Goal: Information Seeking & Learning: Learn about a topic

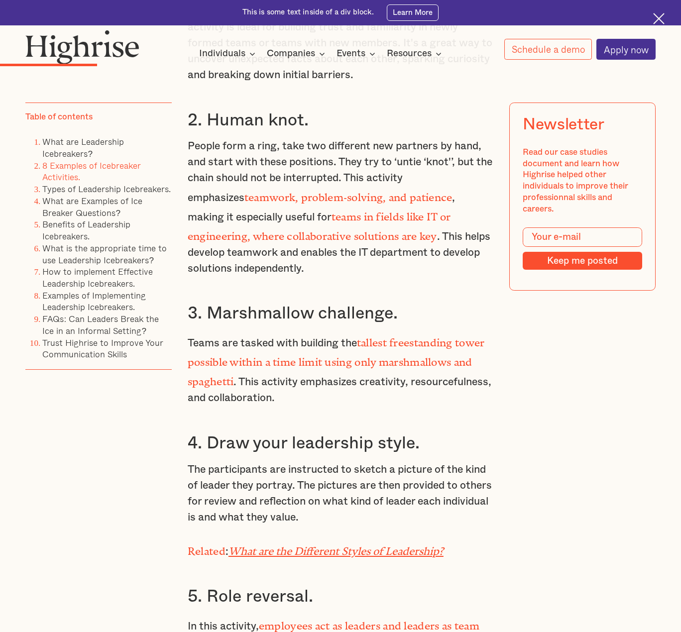
scroll to position [2339, 0]
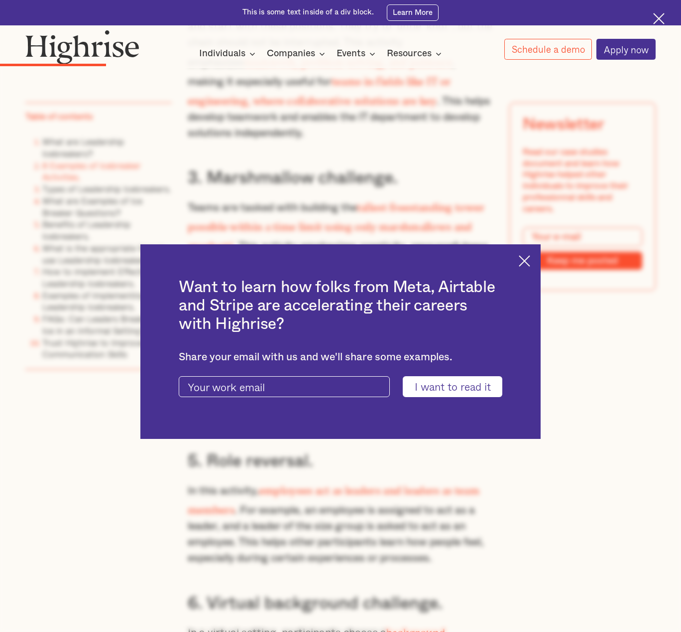
click at [530, 258] on img at bounding box center [524, 260] width 11 height 11
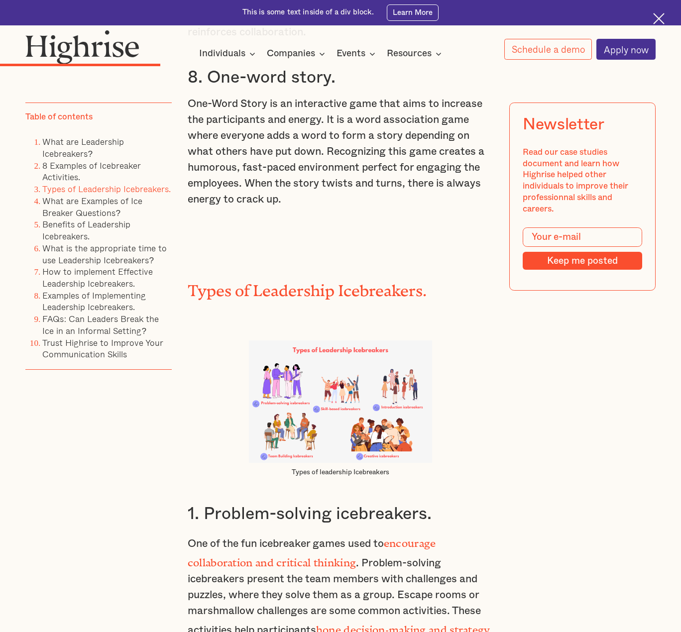
scroll to position [3235, 0]
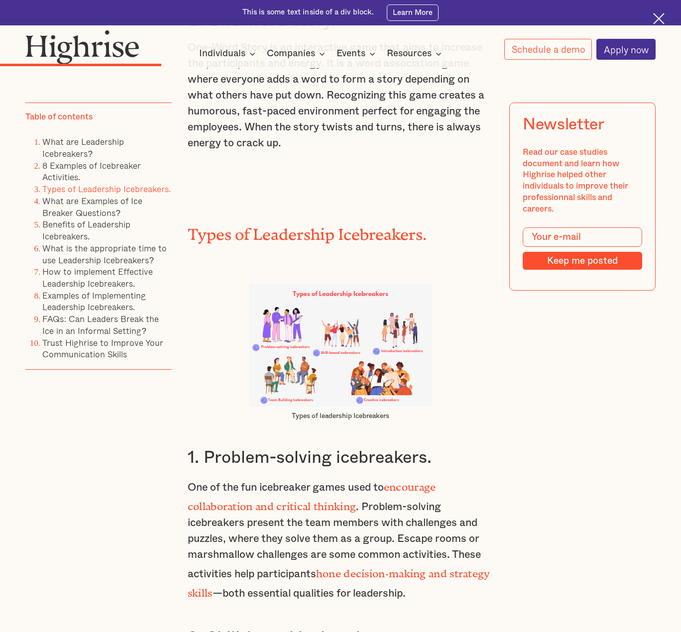
click at [306, 317] on img at bounding box center [341, 345] width 184 height 122
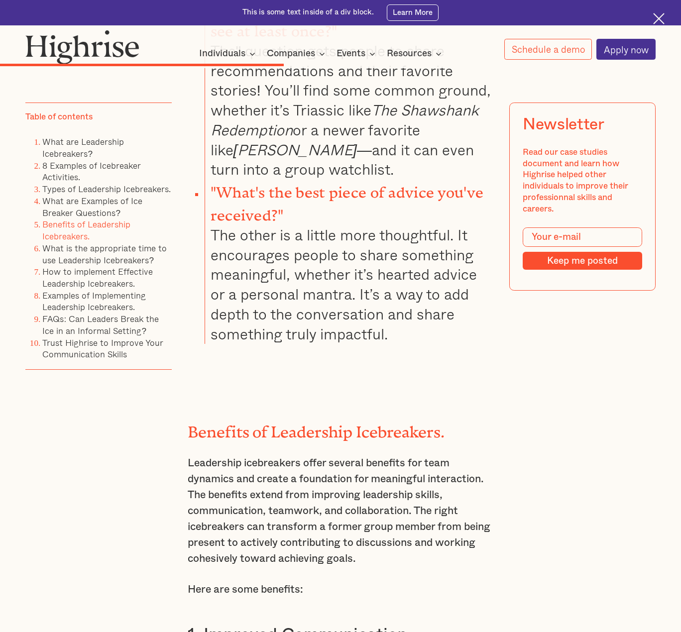
scroll to position [5376, 0]
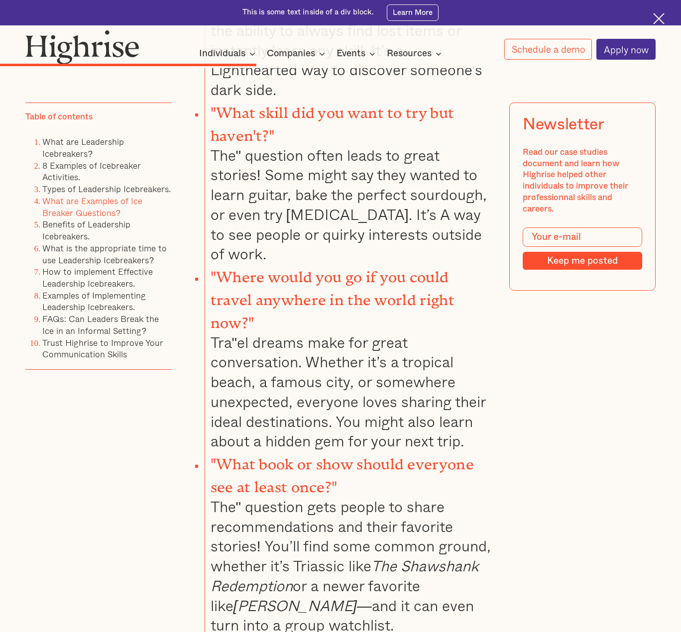
scroll to position [4978, 0]
